Goal: Task Accomplishment & Management: Complete application form

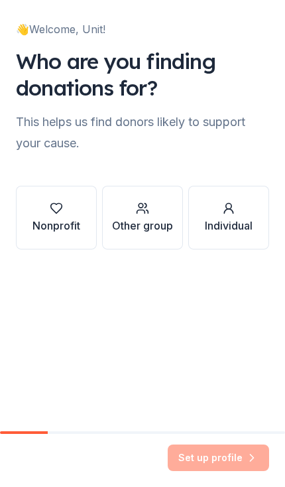
click at [62, 215] on div "Nonprofit" at bounding box center [57, 218] width 48 height 32
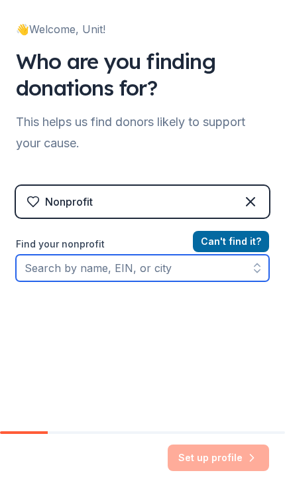
click at [133, 265] on input "Find your nonprofit" at bounding box center [143, 268] width 254 height 27
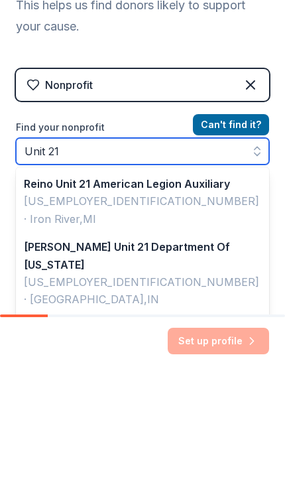
click at [25, 255] on input "Unit 21" at bounding box center [143, 268] width 254 height 27
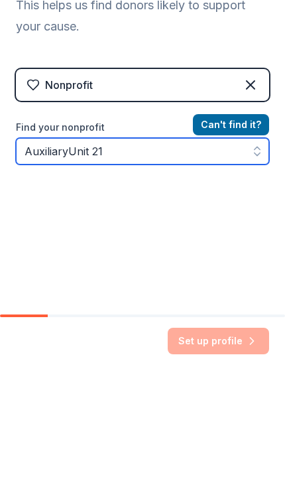
type input "Auxiliary Unit 21"
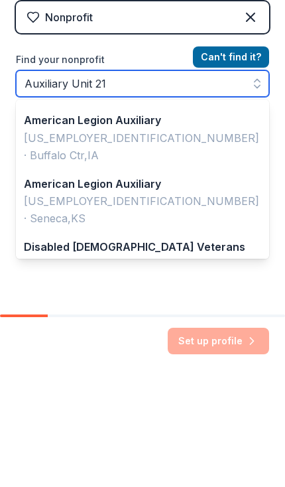
scroll to position [68, 0]
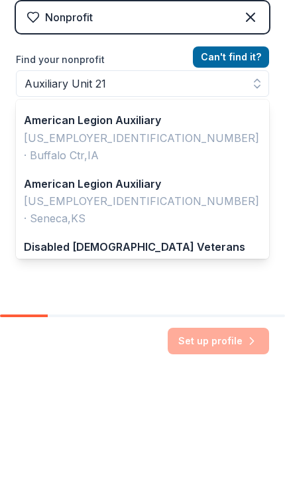
click at [240, 163] on button "Can ' t find it?" at bounding box center [231, 173] width 76 height 21
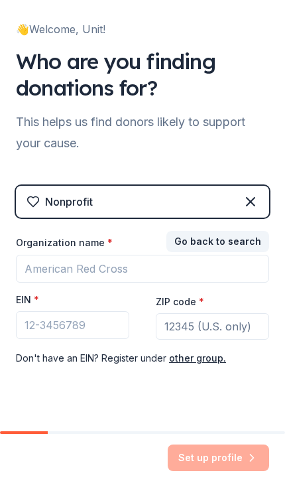
click at [192, 328] on input "ZIP code *" at bounding box center [212, 326] width 113 height 27
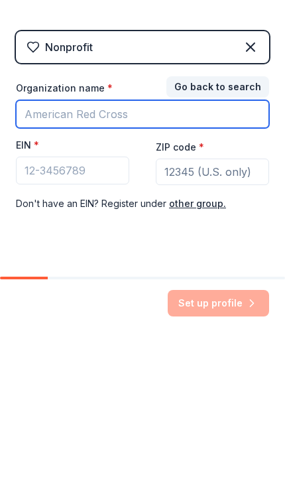
click at [75, 255] on input "Organization name *" at bounding box center [143, 269] width 254 height 28
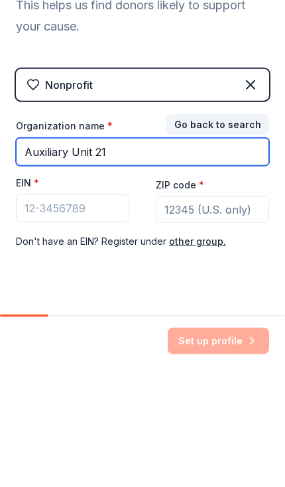
type input "Auxiliary Unit 21"
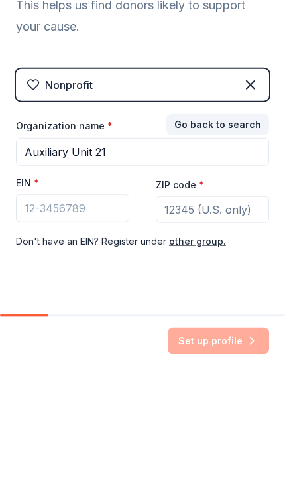
click at [200, 313] on input "ZIP code *" at bounding box center [212, 326] width 113 height 27
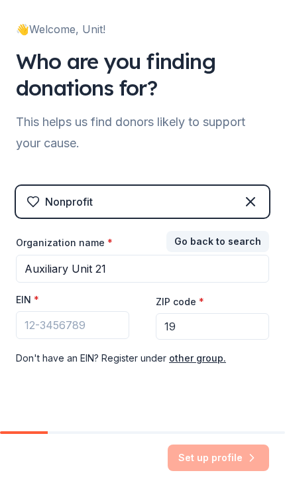
click at [199, 333] on input "19" at bounding box center [212, 326] width 113 height 27
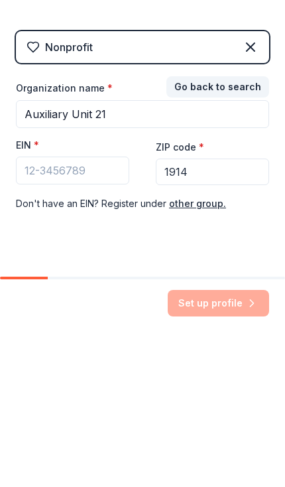
type input "19142"
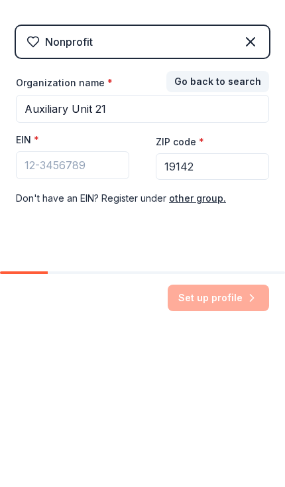
click at [200, 350] on button "other group." at bounding box center [197, 358] width 57 height 16
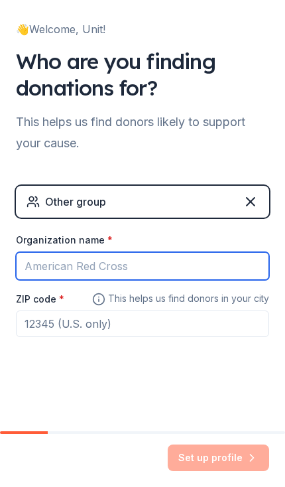
click at [58, 275] on input "Organization name *" at bounding box center [143, 266] width 254 height 28
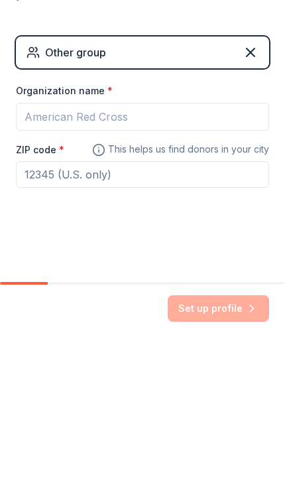
click at [105, 311] on input "ZIP code *" at bounding box center [143, 324] width 254 height 27
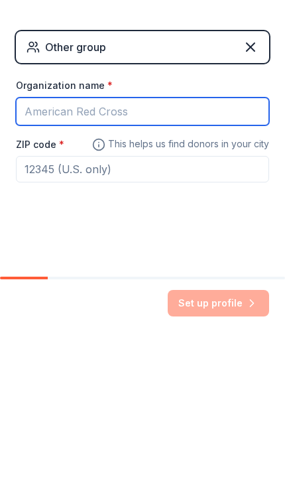
click at [100, 252] on input "Organization name *" at bounding box center [143, 266] width 254 height 28
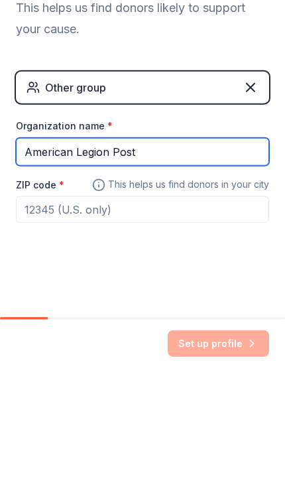
type input "American Legion Post"
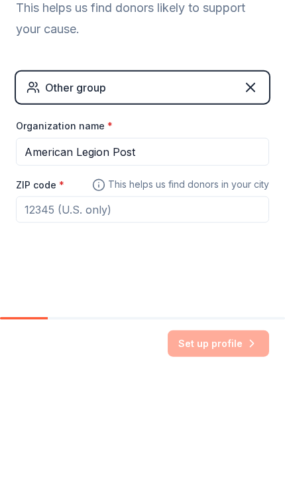
click at [141, 311] on input "ZIP code *" at bounding box center [143, 324] width 254 height 27
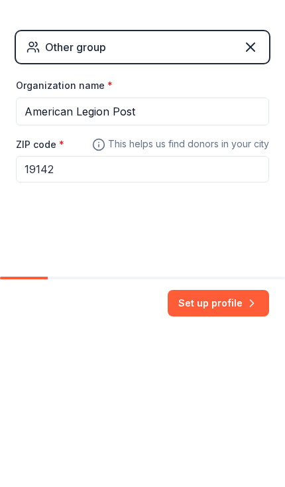
type input "19142"
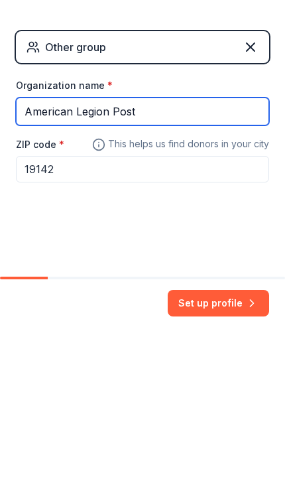
click at [186, 252] on input "American Legion Post" at bounding box center [143, 266] width 254 height 28
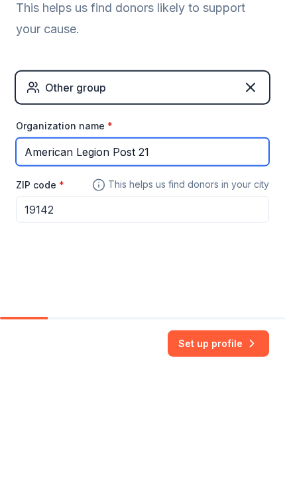
type input "American Legion Post 21"
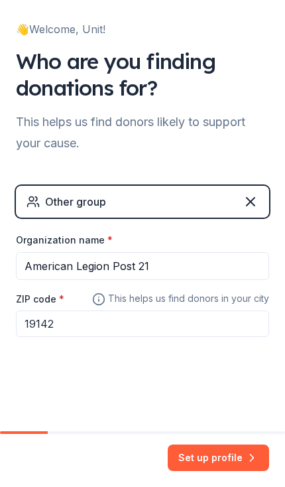
click at [215, 459] on button "Set up profile" at bounding box center [219, 458] width 102 height 27
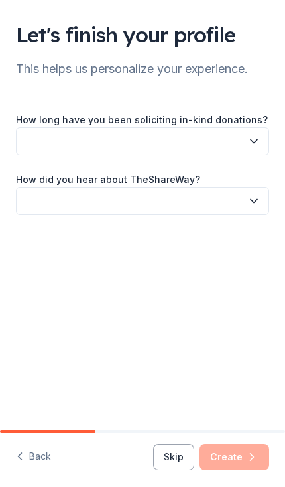
click at [206, 202] on button "button" at bounding box center [143, 201] width 254 height 28
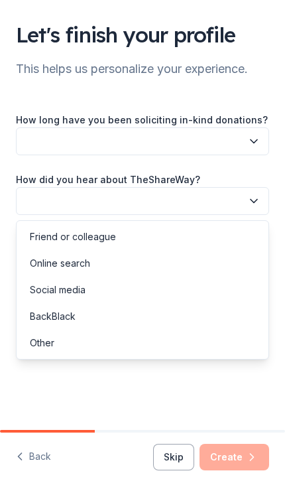
click at [64, 292] on div "Social media" at bounding box center [58, 290] width 56 height 16
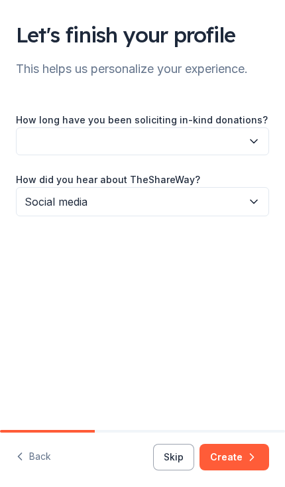
click at [168, 152] on button "button" at bounding box center [143, 141] width 254 height 28
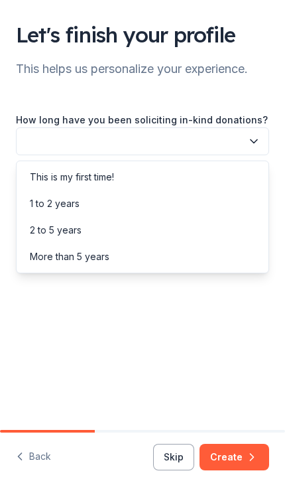
click at [136, 183] on div "This is my first time!" at bounding box center [142, 177] width 247 height 27
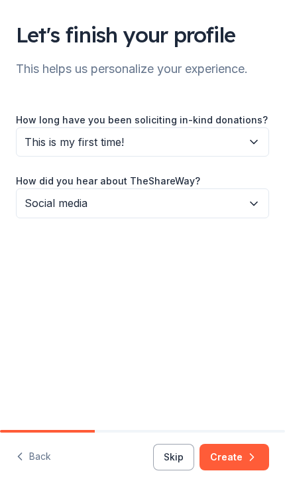
click at [246, 456] on icon "button" at bounding box center [252, 457] width 13 height 13
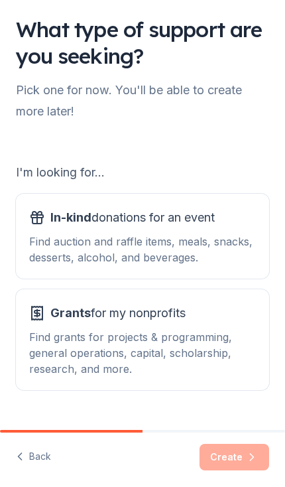
scroll to position [5, 0]
click at [228, 252] on div "Find auction and raffle items, meals, snacks, desserts, alcohol, and beverages." at bounding box center [142, 250] width 227 height 32
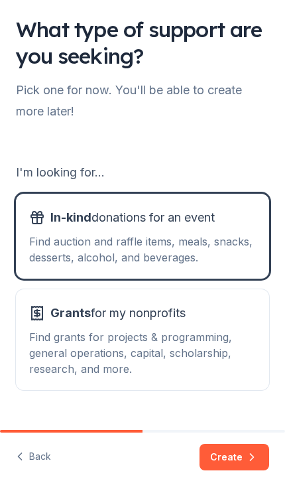
click at [238, 456] on button "Create" at bounding box center [235, 457] width 70 height 27
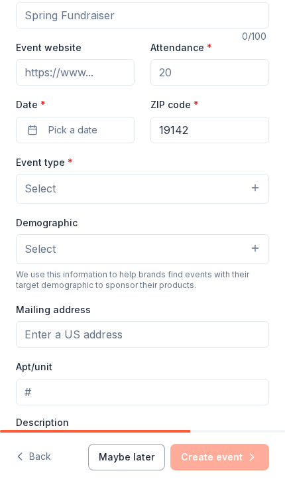
scroll to position [129, 0]
click at [260, 264] on button "Select" at bounding box center [143, 249] width 254 height 29
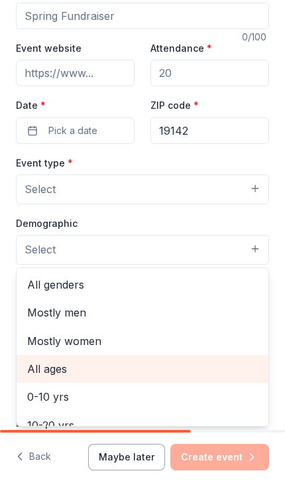
click at [127, 378] on span "All ages" at bounding box center [142, 368] width 231 height 17
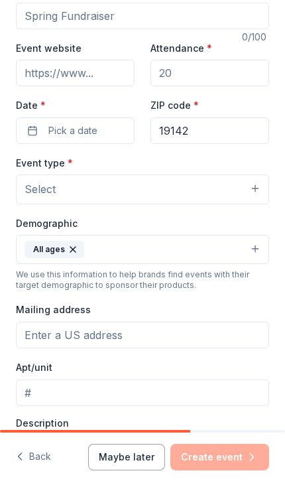
click at [256, 204] on button "Select" at bounding box center [143, 189] width 254 height 29
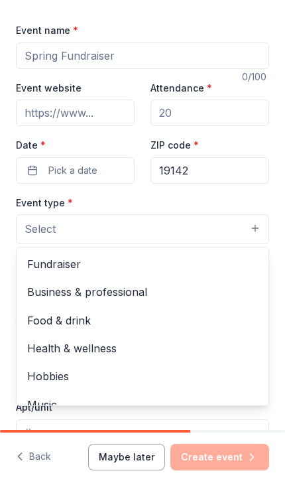
scroll to position [87, 0]
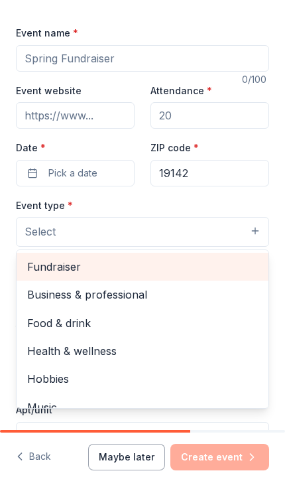
click at [84, 275] on span "Fundraiser" at bounding box center [142, 266] width 231 height 17
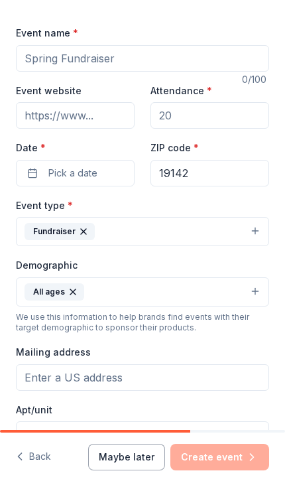
click at [141, 72] on input "Event name *" at bounding box center [143, 58] width 254 height 27
type input "Food Drive"
click at [216, 129] on input "Attendance *" at bounding box center [210, 115] width 119 height 27
type input "100"
click at [149, 234] on div "Event type * Fundraiser" at bounding box center [143, 222] width 254 height 50
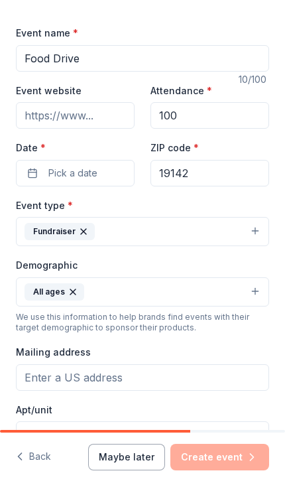
click at [96, 181] on span "Pick a date" at bounding box center [72, 173] width 49 height 16
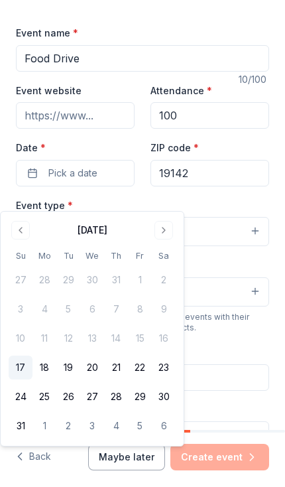
click at [172, 229] on button "Go to next month" at bounding box center [164, 230] width 19 height 19
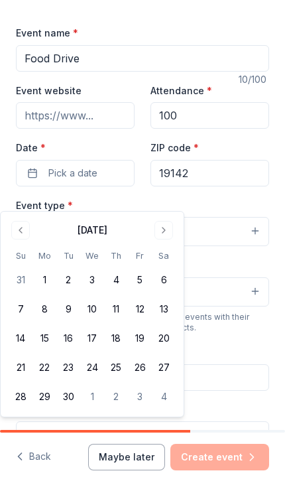
click at [165, 235] on button "Go to next month" at bounding box center [164, 230] width 19 height 19
click at [172, 232] on button "Go to next month" at bounding box center [164, 230] width 19 height 19
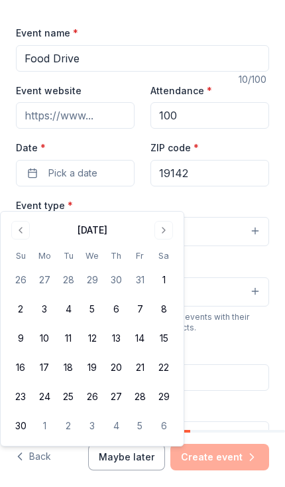
click at [167, 366] on button "22" at bounding box center [164, 368] width 24 height 24
click at [240, 233] on div "Event type * Fundraiser" at bounding box center [143, 222] width 254 height 50
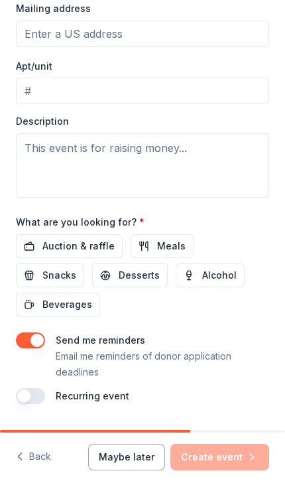
scroll to position [430, 0]
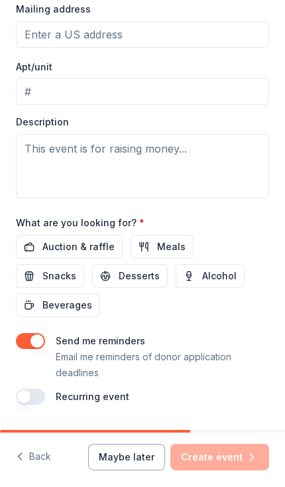
click at [94, 259] on button "Auction & raffle" at bounding box center [69, 247] width 107 height 24
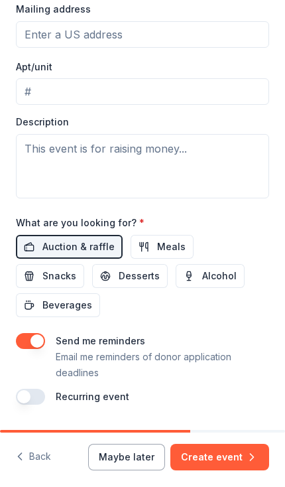
click at [222, 460] on button "Create event" at bounding box center [220, 457] width 99 height 27
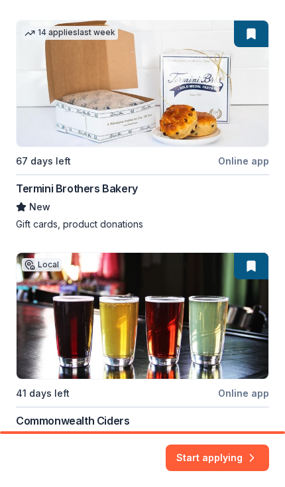
scroll to position [684, 0]
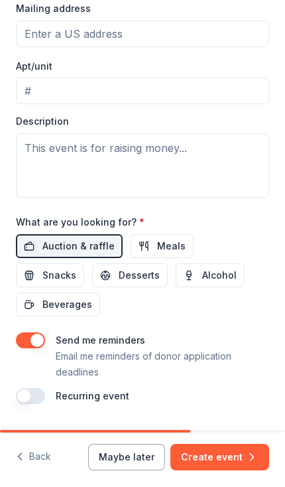
scroll to position [430, 0]
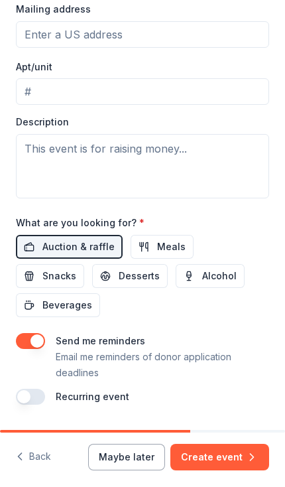
click at [157, 255] on span "Meals" at bounding box center [171, 247] width 29 height 16
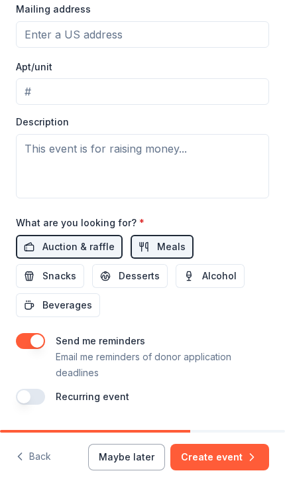
click at [204, 456] on button "Create event" at bounding box center [220, 457] width 99 height 27
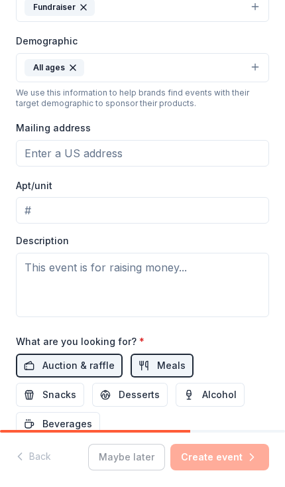
scroll to position [308, 0]
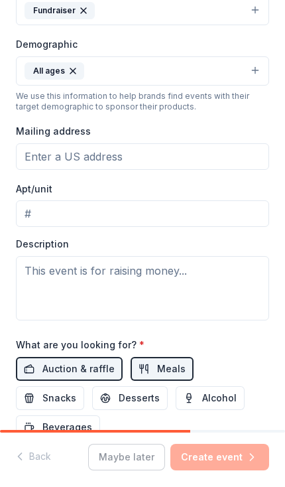
click at [175, 170] on input "Mailing address" at bounding box center [143, 156] width 254 height 27
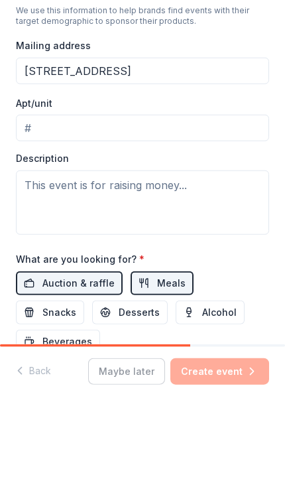
type input "[STREET_ADDRESS]"
click at [106, 200] on input "Apt/unit" at bounding box center [143, 213] width 254 height 27
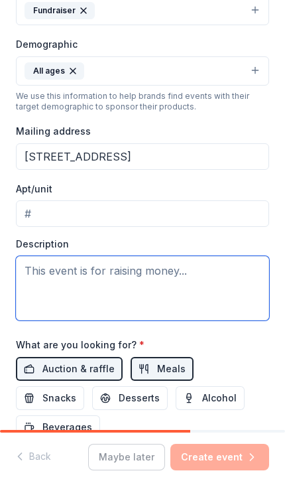
click at [183, 319] on textarea at bounding box center [143, 288] width 254 height 64
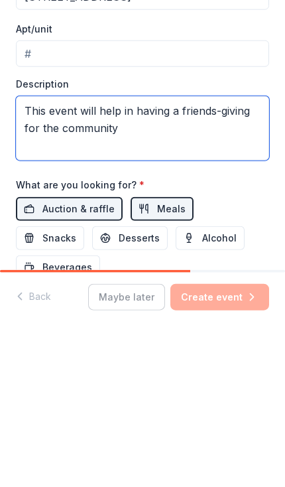
type textarea "This event will help in having a friends-giving for the community"
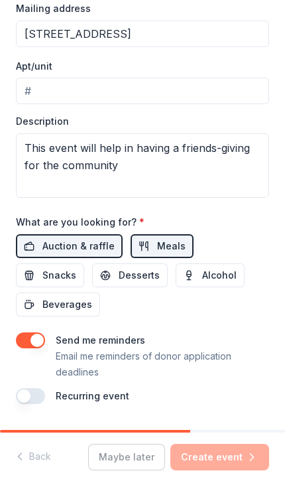
scroll to position [430, 0]
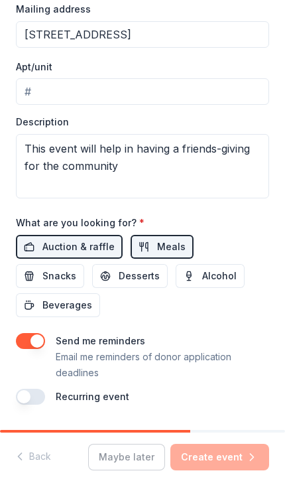
click at [76, 255] on span "Auction & raffle" at bounding box center [78, 247] width 72 height 16
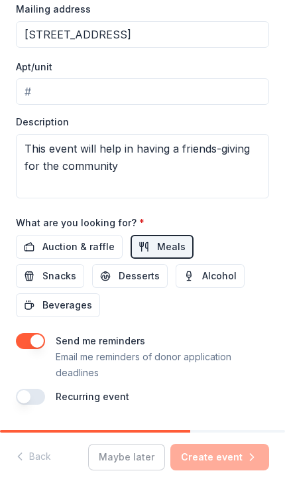
click at [81, 255] on span "Auction & raffle" at bounding box center [78, 247] width 72 height 16
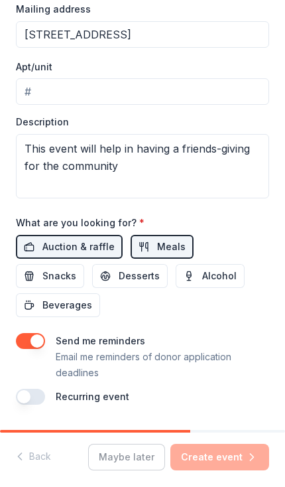
click at [81, 341] on div "Send me reminders Email me reminders of donor application deadlines" at bounding box center [163, 357] width 214 height 48
click at [40, 335] on button "button" at bounding box center [30, 341] width 29 height 16
click at [31, 334] on button "button" at bounding box center [30, 341] width 29 height 16
click at [207, 475] on div "Back Maybe later Create event" at bounding box center [142, 460] width 285 height 54
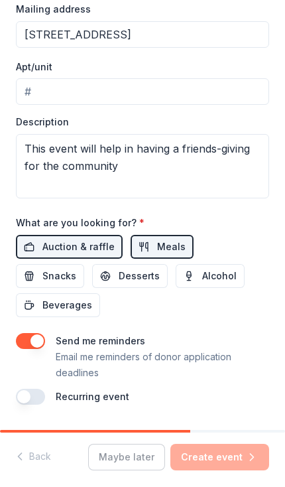
click at [31, 389] on button "button" at bounding box center [30, 397] width 29 height 16
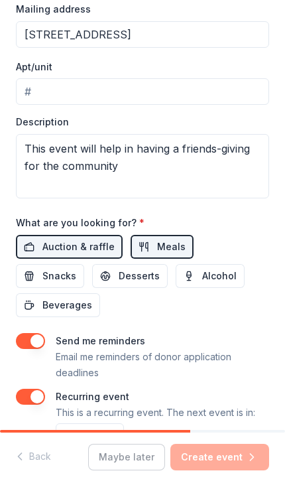
click at [40, 389] on button "button" at bounding box center [30, 397] width 29 height 16
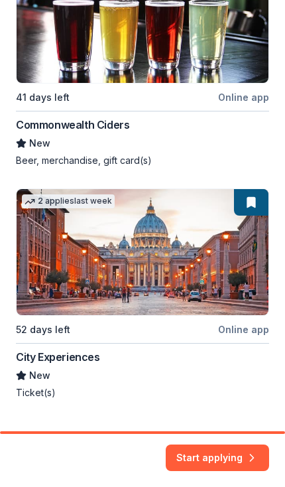
scroll to position [980, 0]
click at [217, 461] on button "Start applying" at bounding box center [218, 451] width 104 height 27
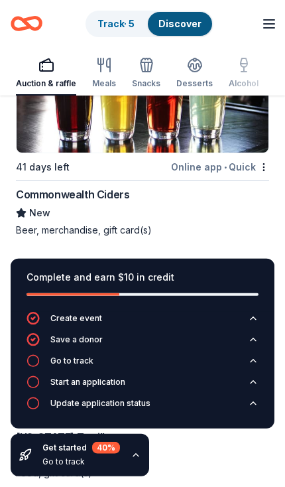
scroll to position [3229, 0]
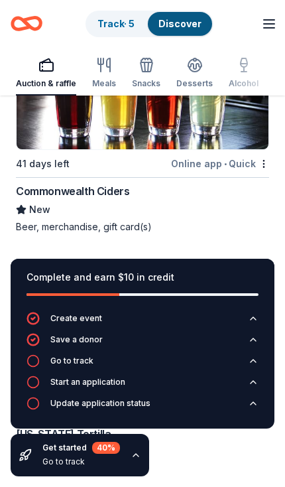
click at [190, 285] on div "Complete and earn $10 in credit" at bounding box center [143, 277] width 232 height 16
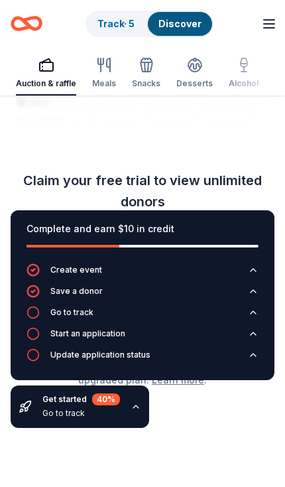
scroll to position [5294, 0]
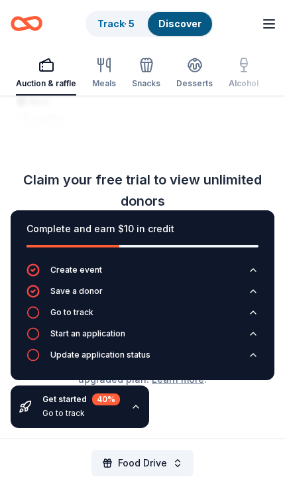
click at [137, 444] on div "Food Drive" at bounding box center [142, 463] width 285 height 48
click at [200, 412] on div "Complete and earn $10 in credit Create event Save a donor Go to track Start an …" at bounding box center [142, 319] width 285 height 239
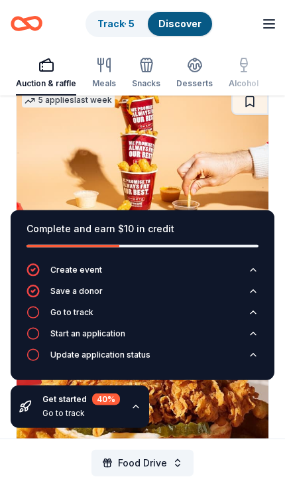
scroll to position [4136, 0]
